Goal: Navigation & Orientation: Find specific page/section

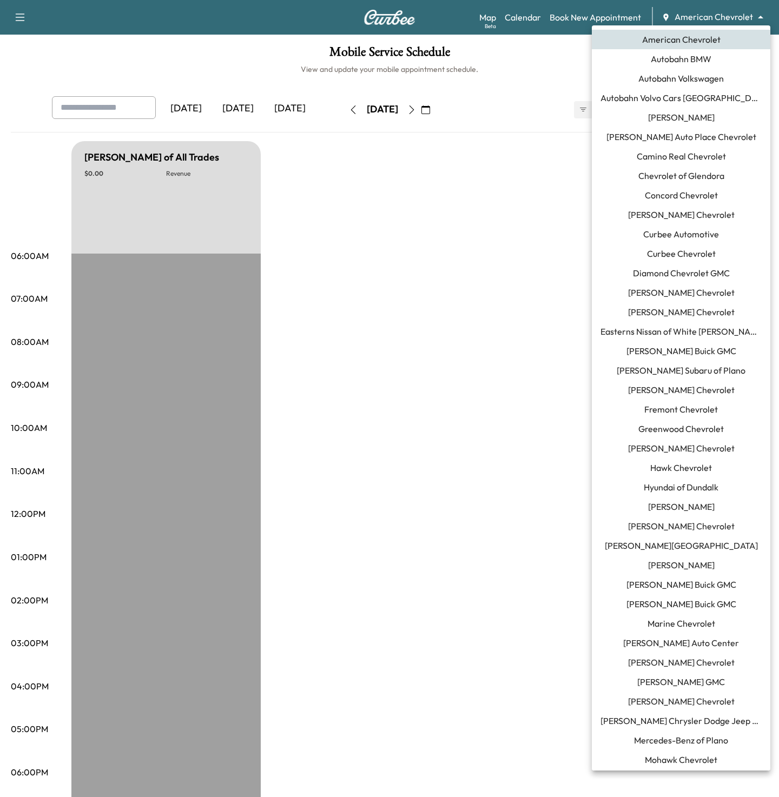
click at [700, 18] on body "Support Log Out Map Beta Calendar Book New Appointment American Chevrolet *****…" at bounding box center [389, 398] width 779 height 797
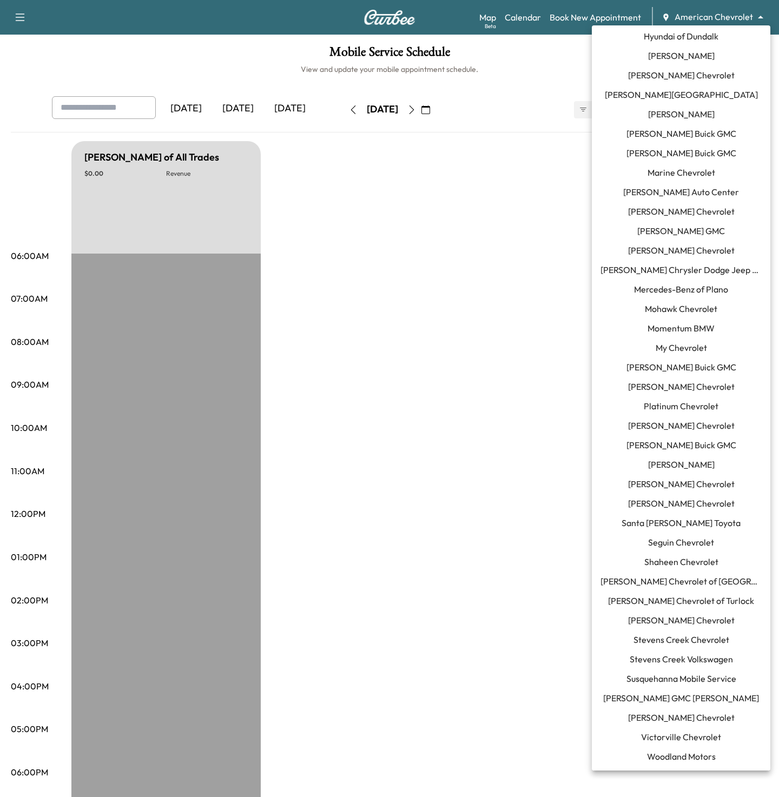
click at [671, 468] on span "[PERSON_NAME]" at bounding box center [681, 464] width 67 height 13
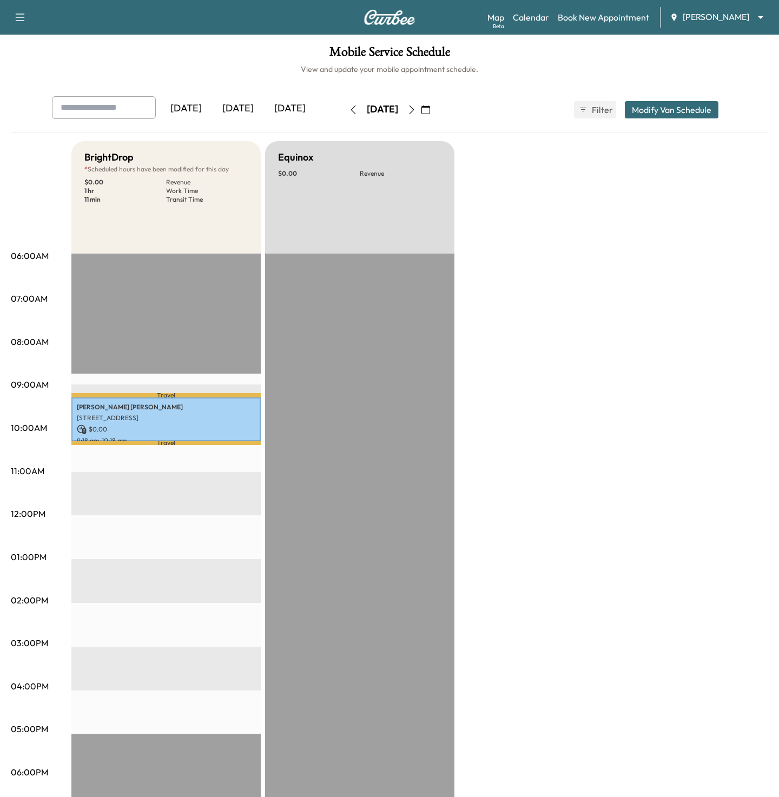
click at [725, 17] on body "Support Log Out Map Beta Calendar Book New Appointment Ray Chevrolet ******** ​…" at bounding box center [389, 398] width 779 height 797
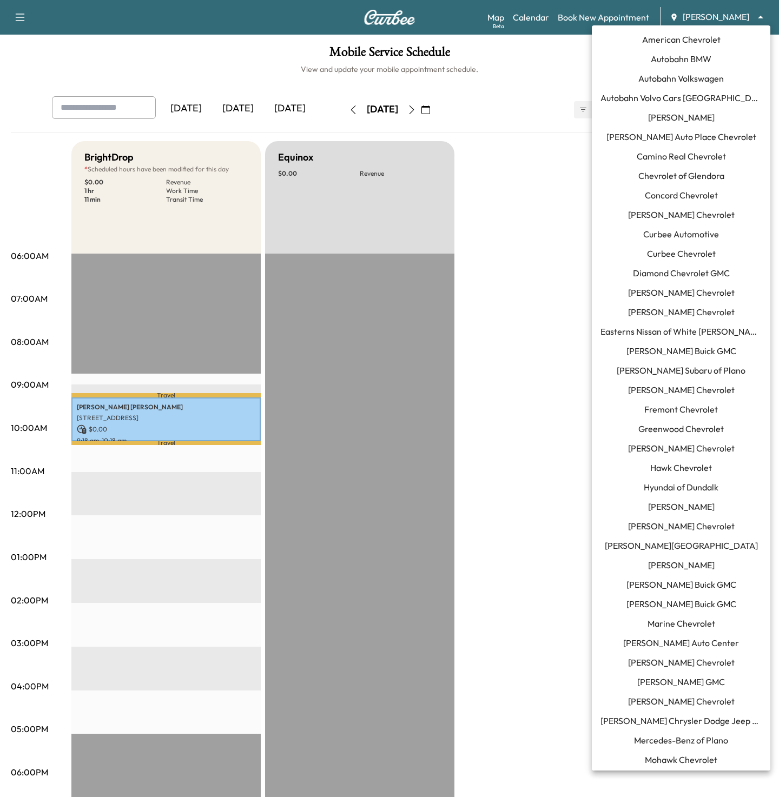
scroll to position [451, 0]
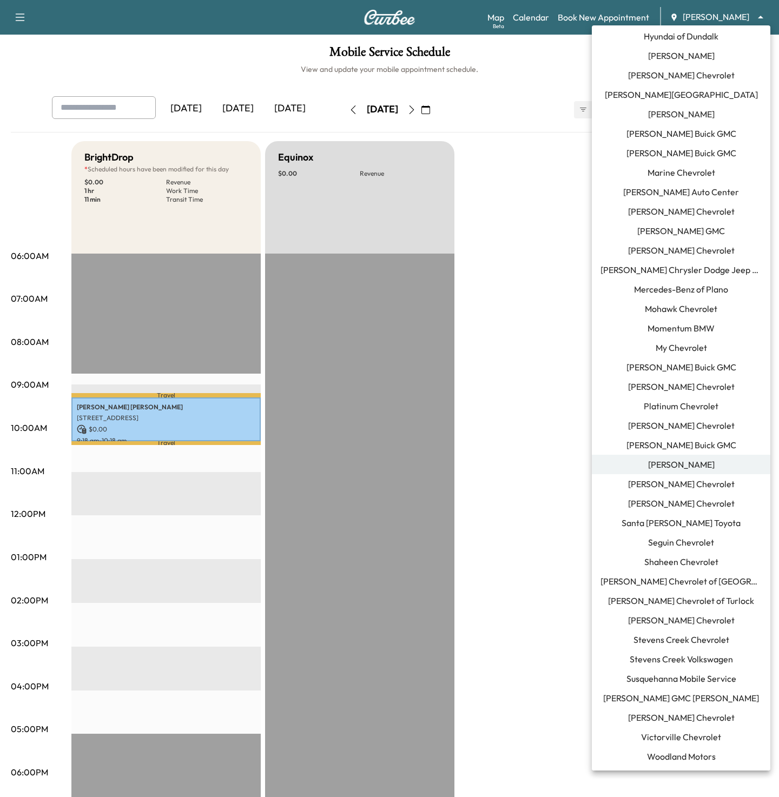
click at [682, 327] on span "Momentum BMW" at bounding box center [680, 328] width 67 height 13
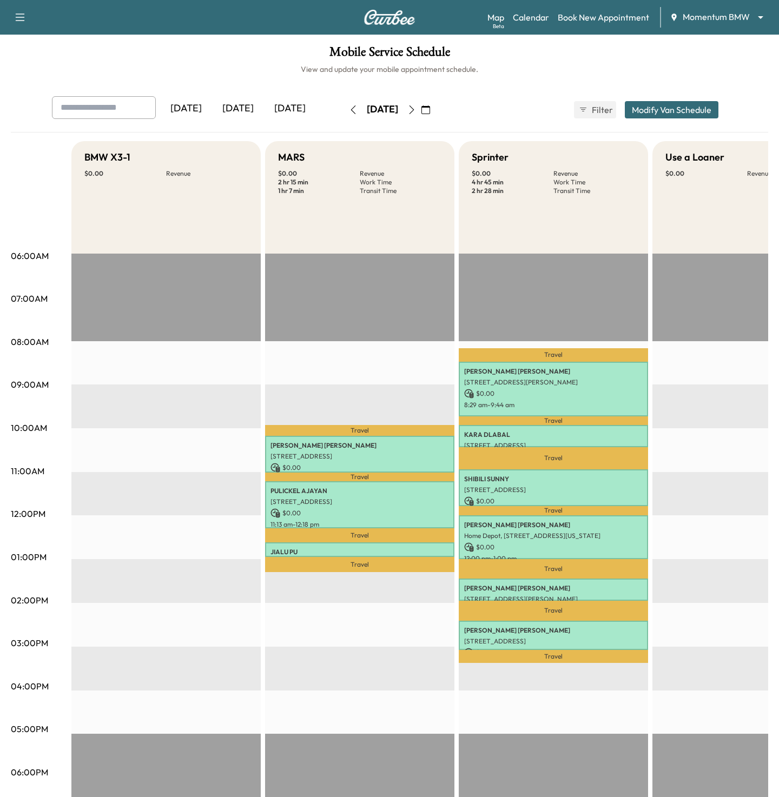
click at [421, 111] on button "button" at bounding box center [411, 109] width 18 height 17
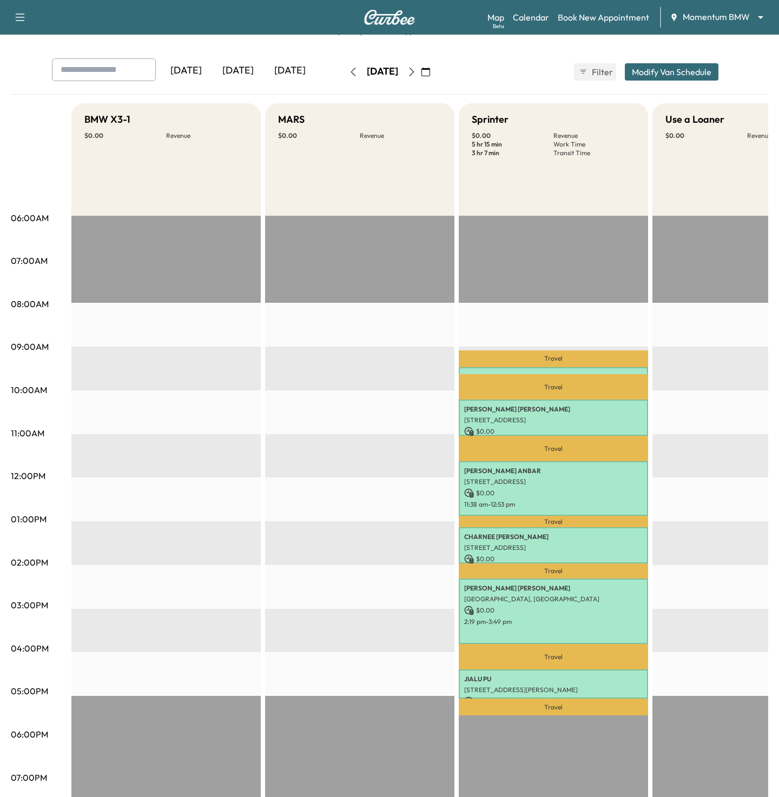
scroll to position [39, 0]
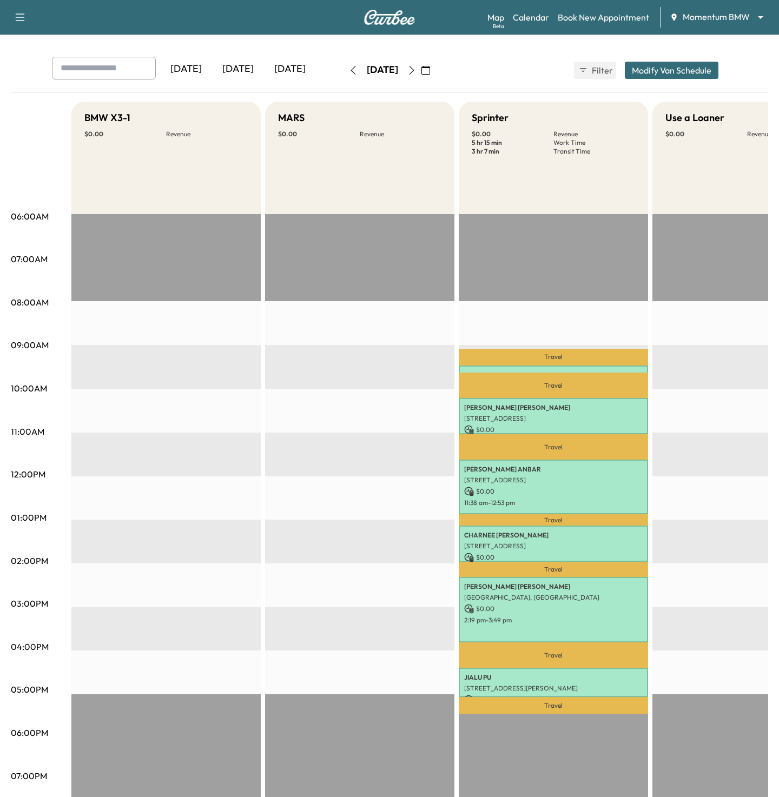
click at [344, 75] on button "button" at bounding box center [353, 70] width 18 height 17
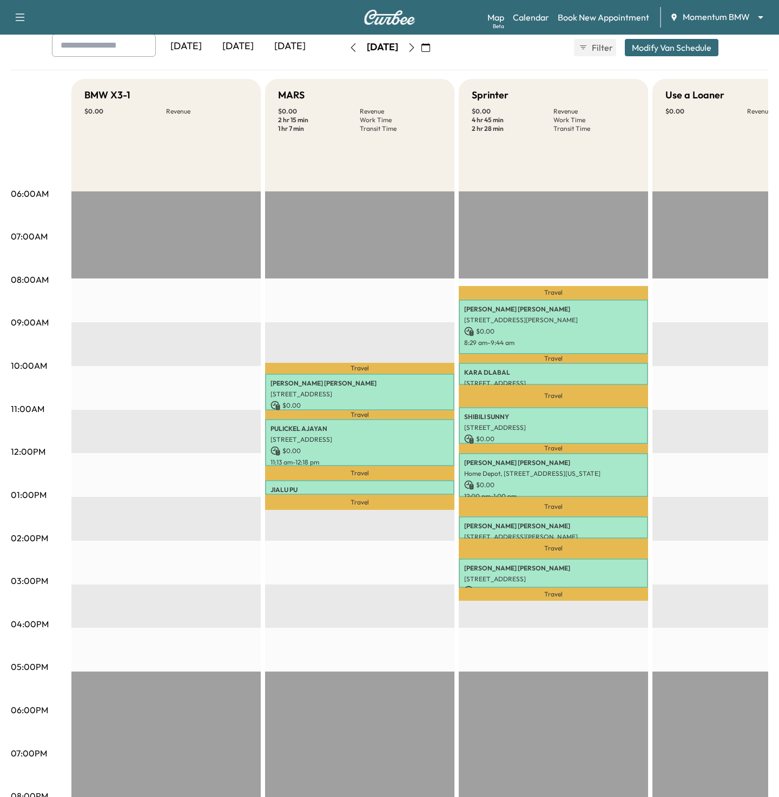
scroll to position [52, 0]
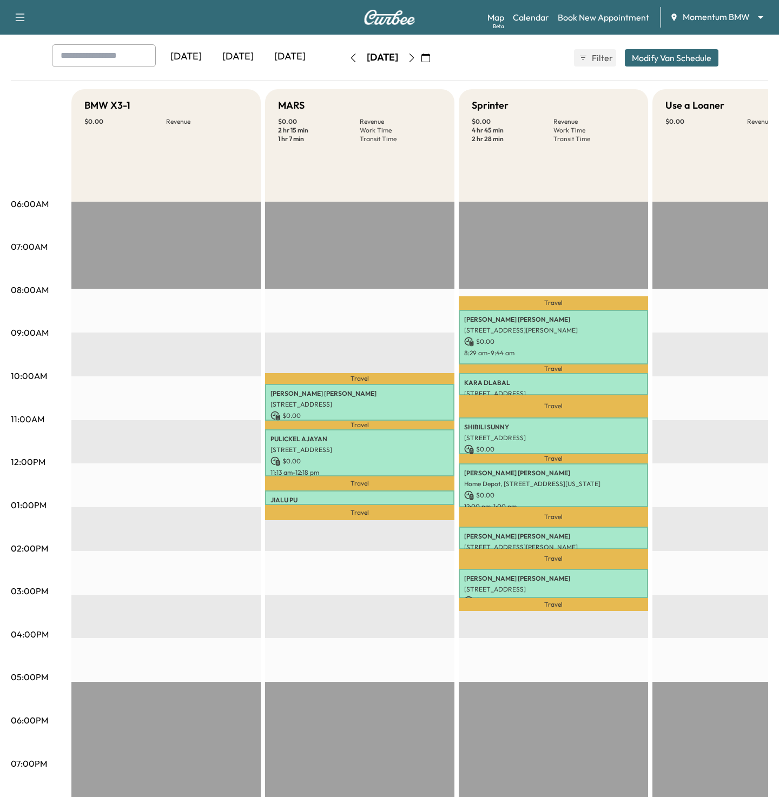
click at [416, 56] on icon "button" at bounding box center [411, 58] width 9 height 9
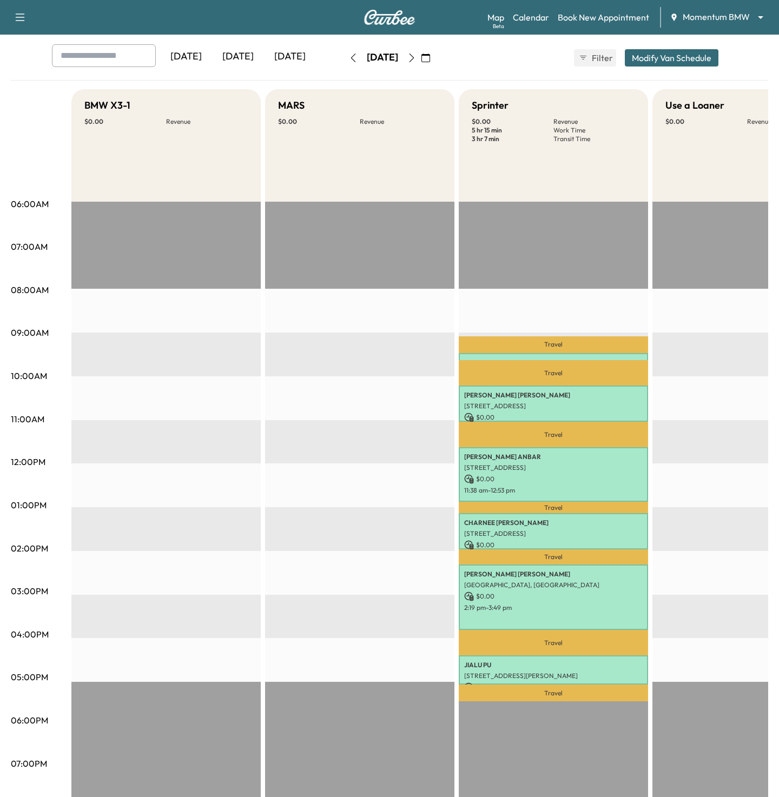
click at [416, 56] on icon "button" at bounding box center [411, 58] width 9 height 9
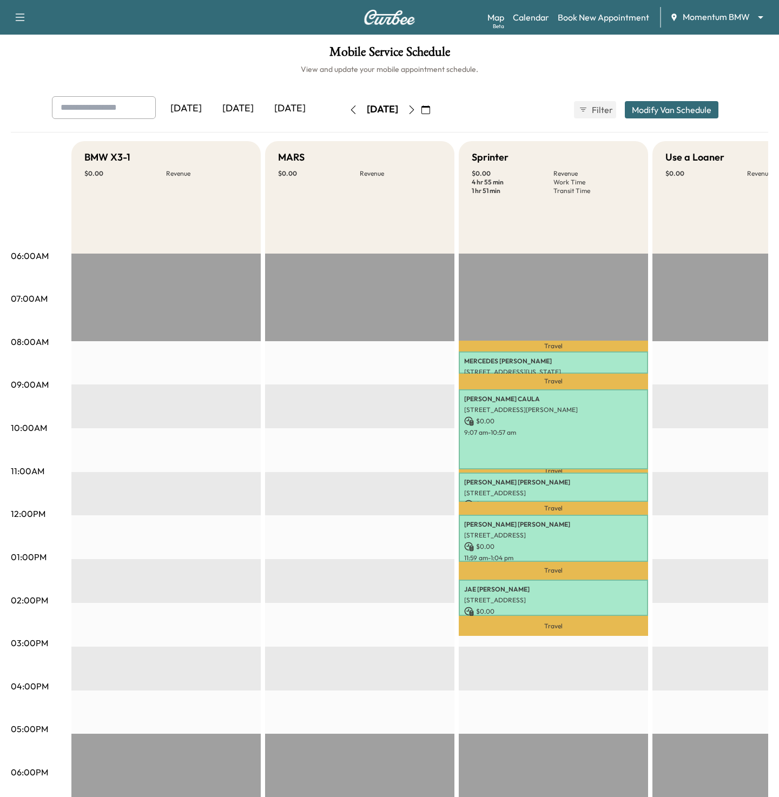
click at [344, 115] on button "button" at bounding box center [353, 109] width 18 height 17
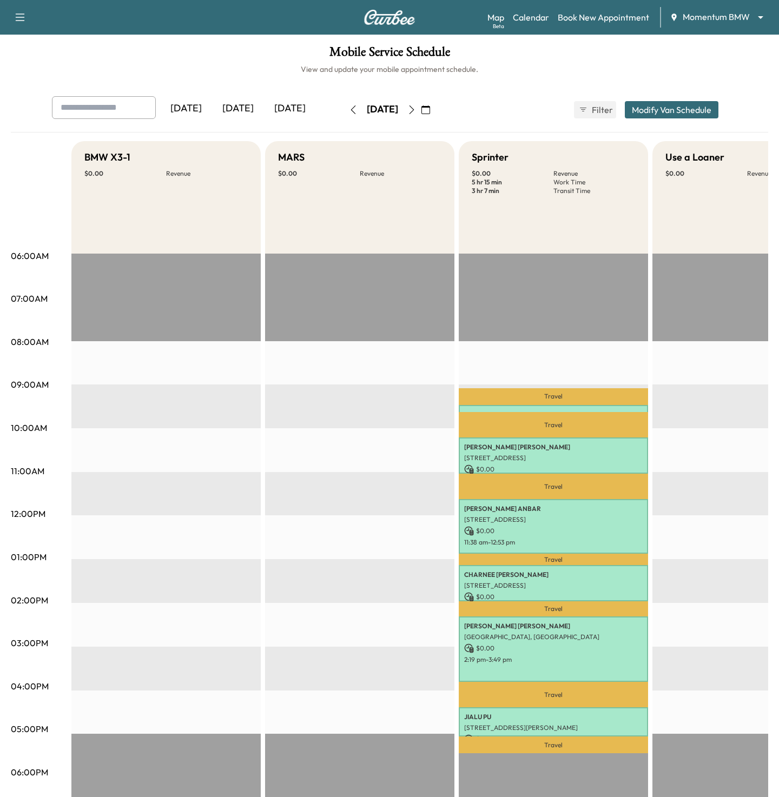
click at [344, 115] on button "button" at bounding box center [353, 109] width 18 height 17
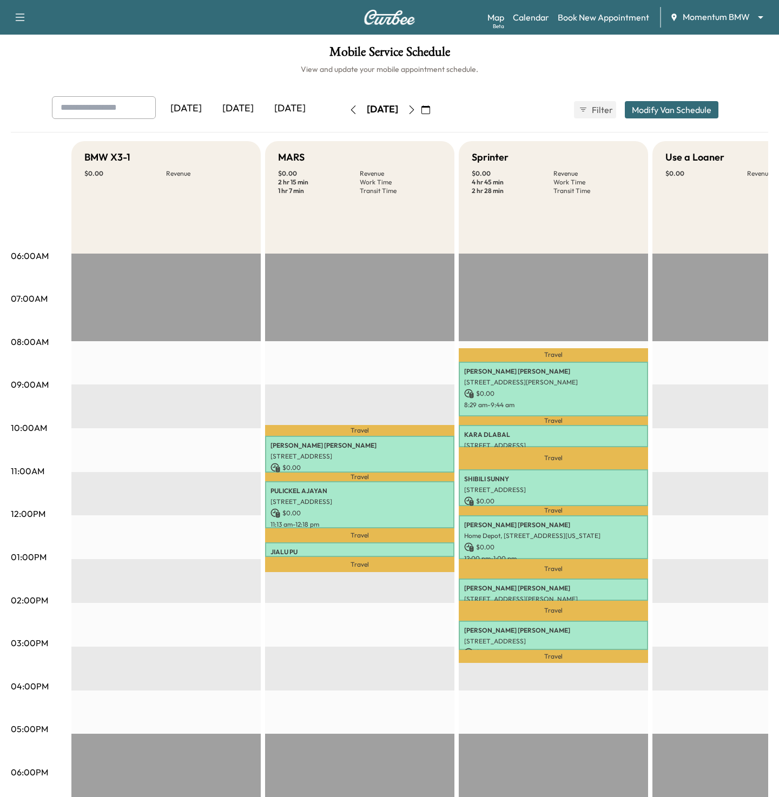
click at [147, 402] on div "EST Start" at bounding box center [165, 603] width 189 height 699
click at [234, 107] on div "[DATE]" at bounding box center [238, 108] width 52 height 25
